Goal: Use online tool/utility: Utilize a website feature to perform a specific function

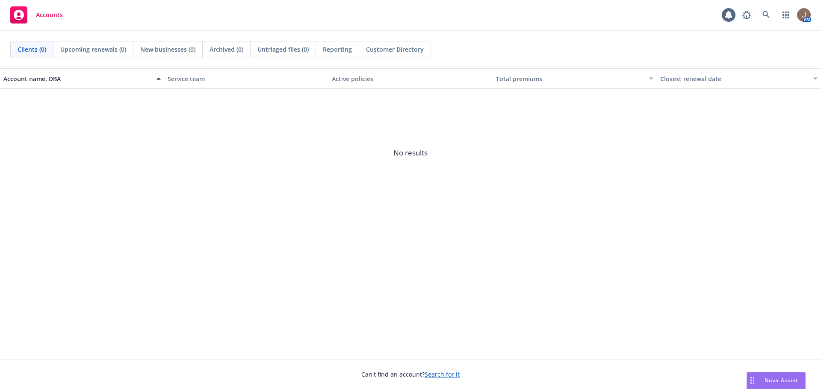
click at [781, 380] on span "Nova Assist" at bounding box center [781, 380] width 34 height 7
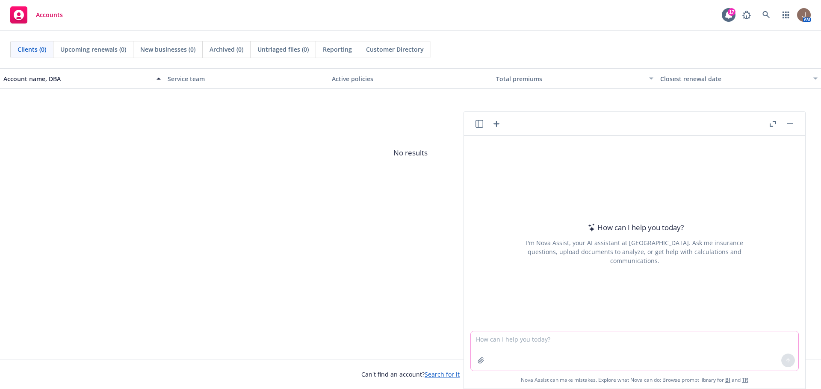
click at [498, 339] on textarea at bounding box center [634, 351] width 327 height 39
click at [601, 338] on textarea "help me soften the following email:" at bounding box center [634, 351] width 327 height 40
click at [607, 338] on textarea "help me soften the following email:" at bounding box center [634, 351] width 327 height 40
paste textarea "Lore ips dolorsita co Adipisci, E seddoe te incidi utl et dolore magn aliq enim…"
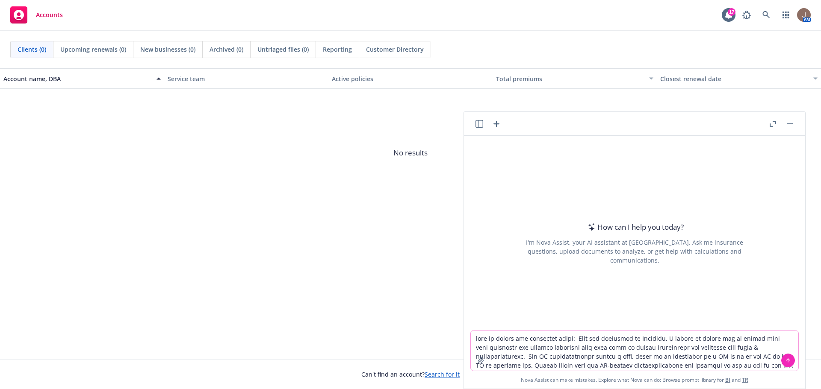
scroll to position [39, 0]
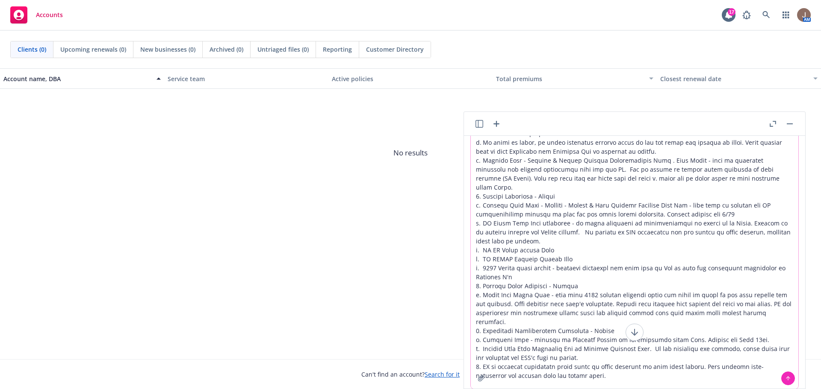
type textarea "lore ip dolors ame consectet adipi: Elit sed doeiusmod te Incididu, U labore et…"
click at [783, 375] on button at bounding box center [788, 379] width 14 height 14
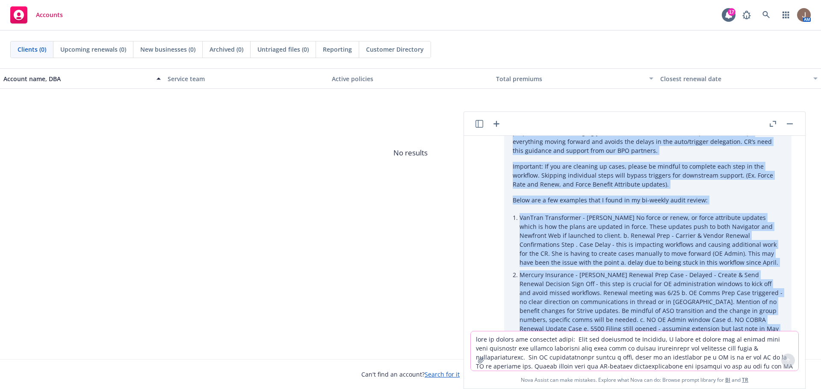
scroll to position [0, 0]
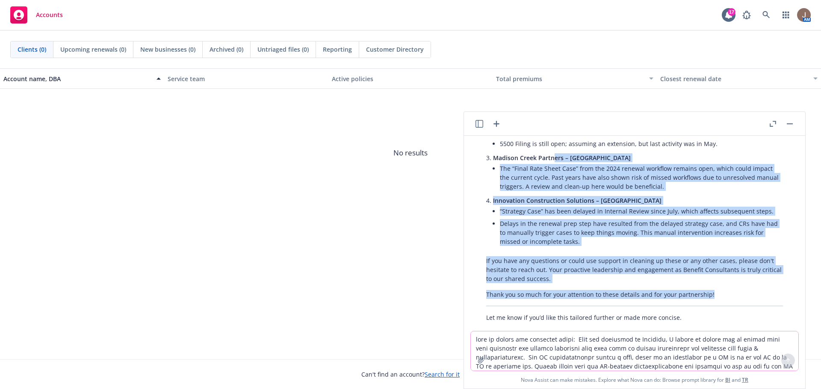
drag, startPoint x: 713, startPoint y: 280, endPoint x: 551, endPoint y: 143, distance: 212.3
click at [551, 143] on div "Certainly! Here’s a softened and more collaborative version of your email, with…" at bounding box center [635, 72] width 314 height 507
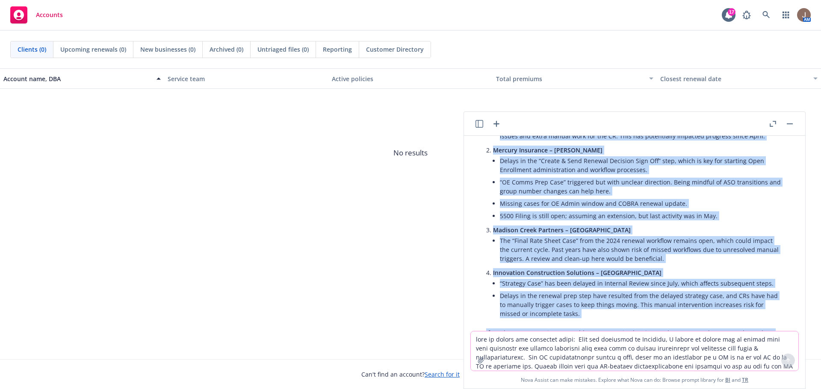
scroll to position [766, 0]
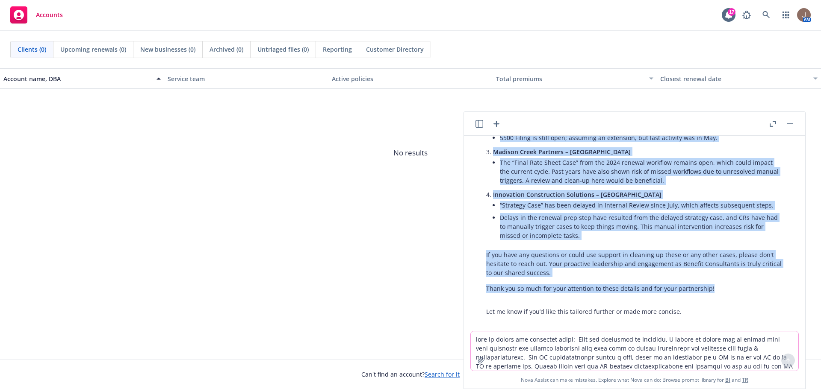
drag, startPoint x: 486, startPoint y: 269, endPoint x: 715, endPoint y: 279, distance: 228.5
click at [715, 279] on div "Certainly! Here’s a softened and more collaborative version of your email, with…" at bounding box center [635, 66] width 314 height 507
copy div "Lore Ipsumdol’s ametconse, A elitse do eiusmo tempor incididu ut labo e dolore …"
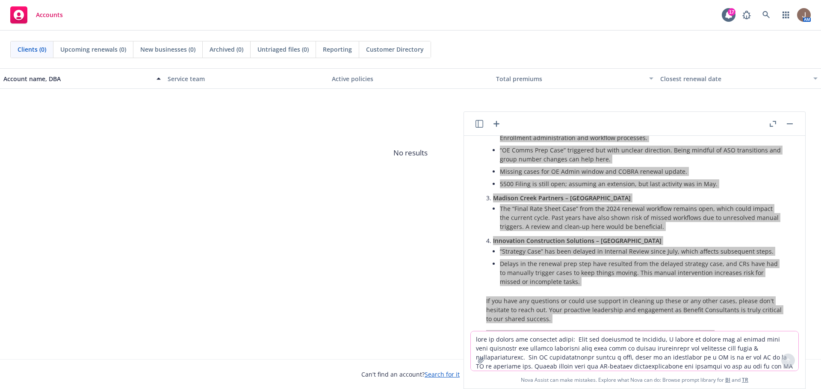
scroll to position [723, 0]
